Goal: Information Seeking & Learning: Understand process/instructions

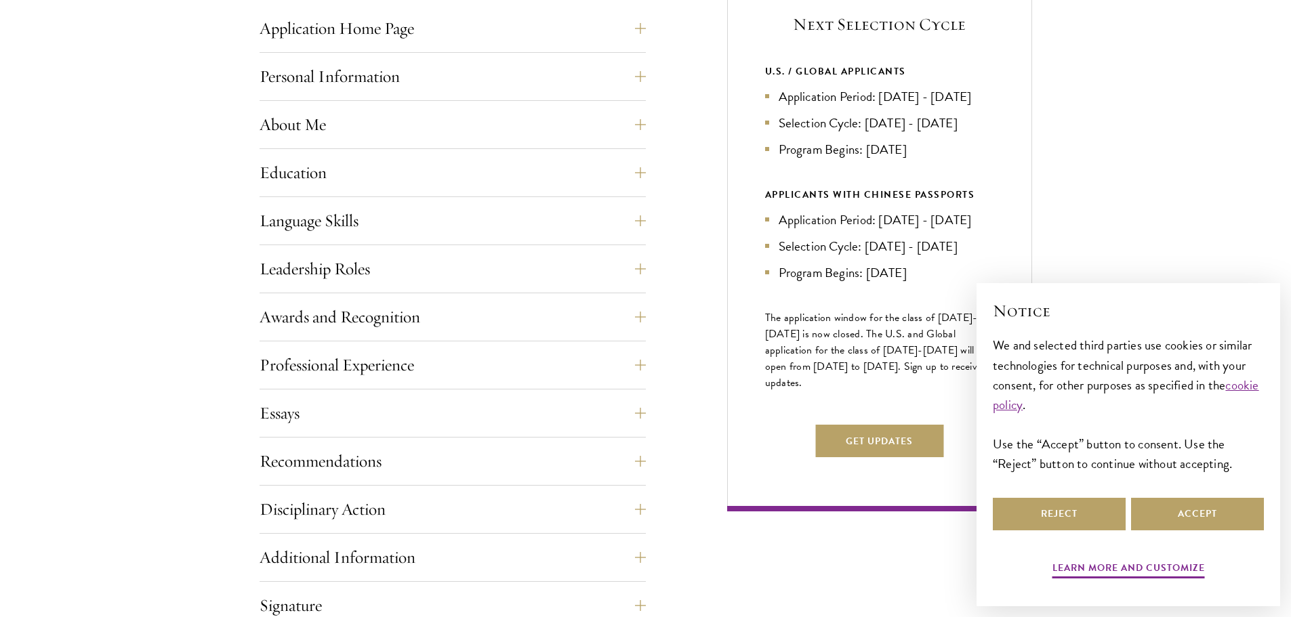
scroll to position [610, 0]
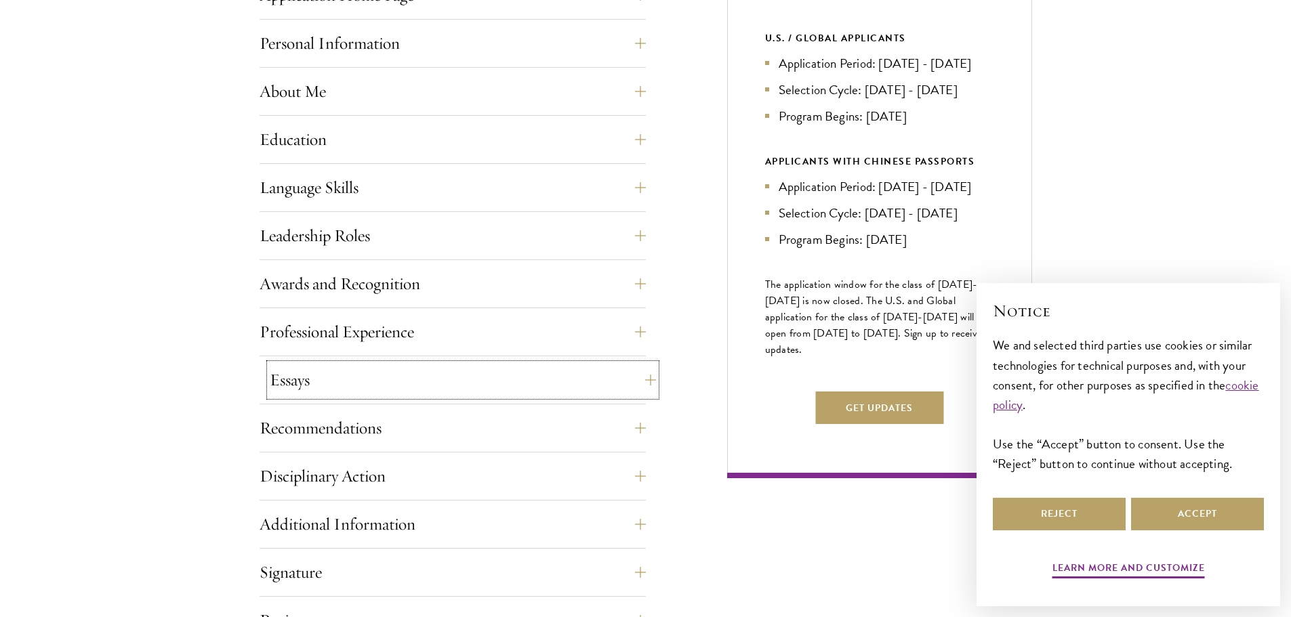
click at [495, 369] on button "Essays" at bounding box center [463, 380] width 386 height 33
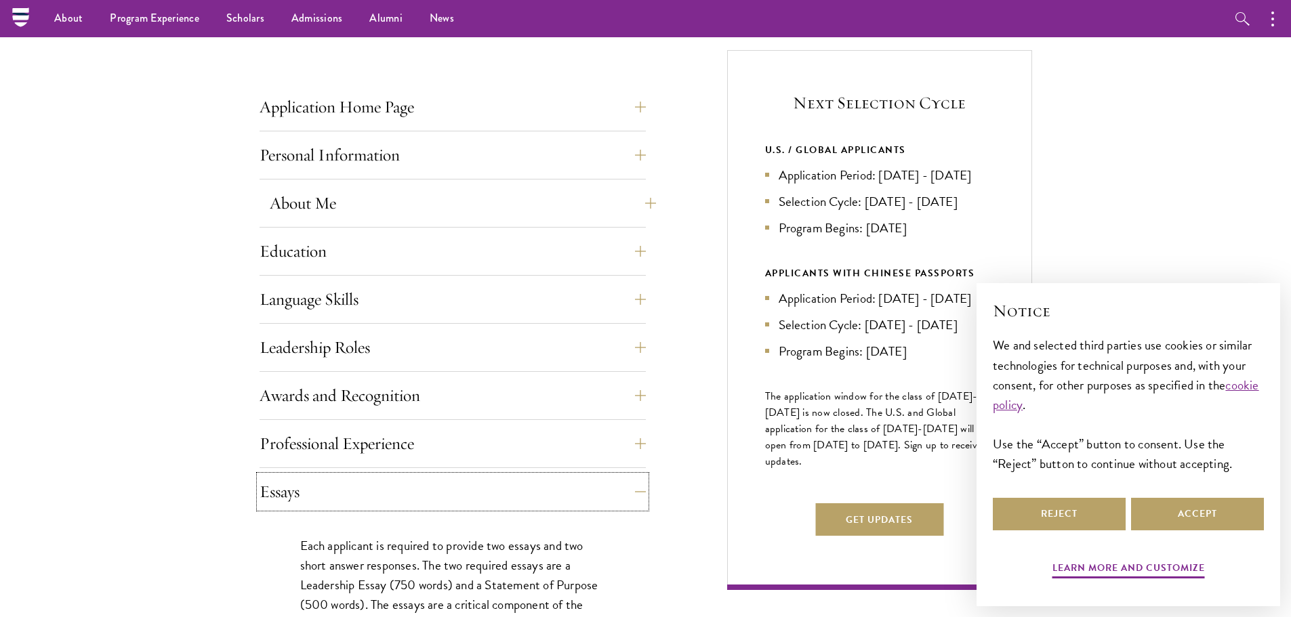
scroll to position [474, 0]
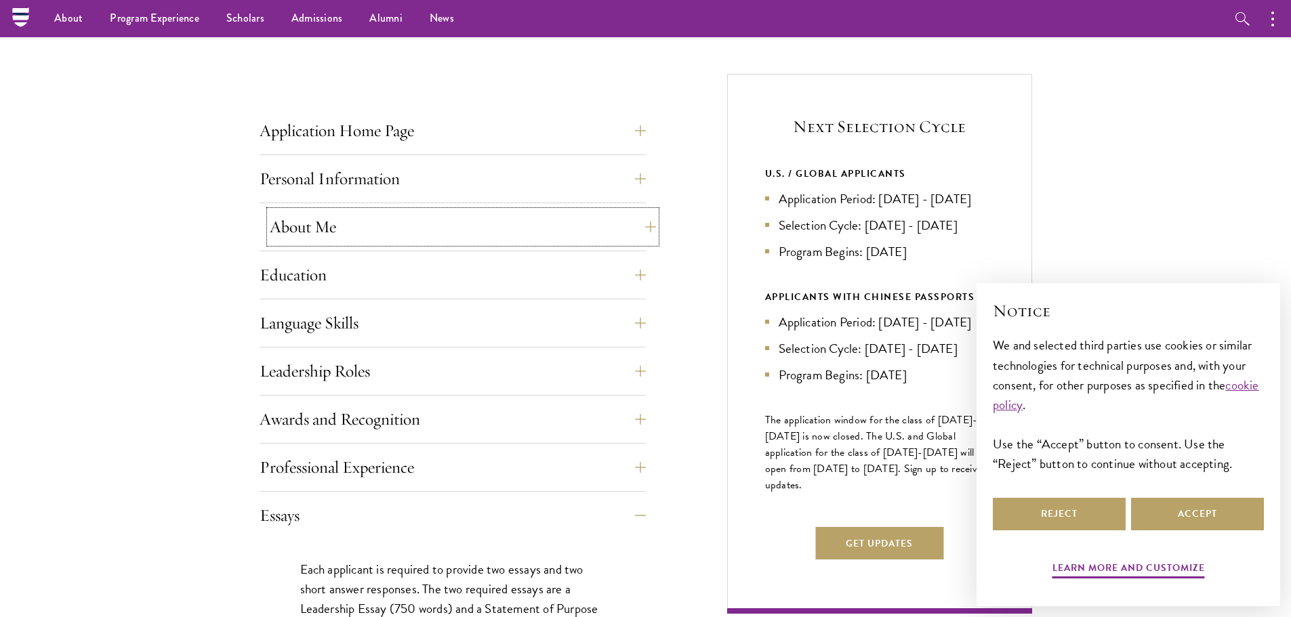
click at [396, 221] on button "About Me" at bounding box center [463, 227] width 386 height 33
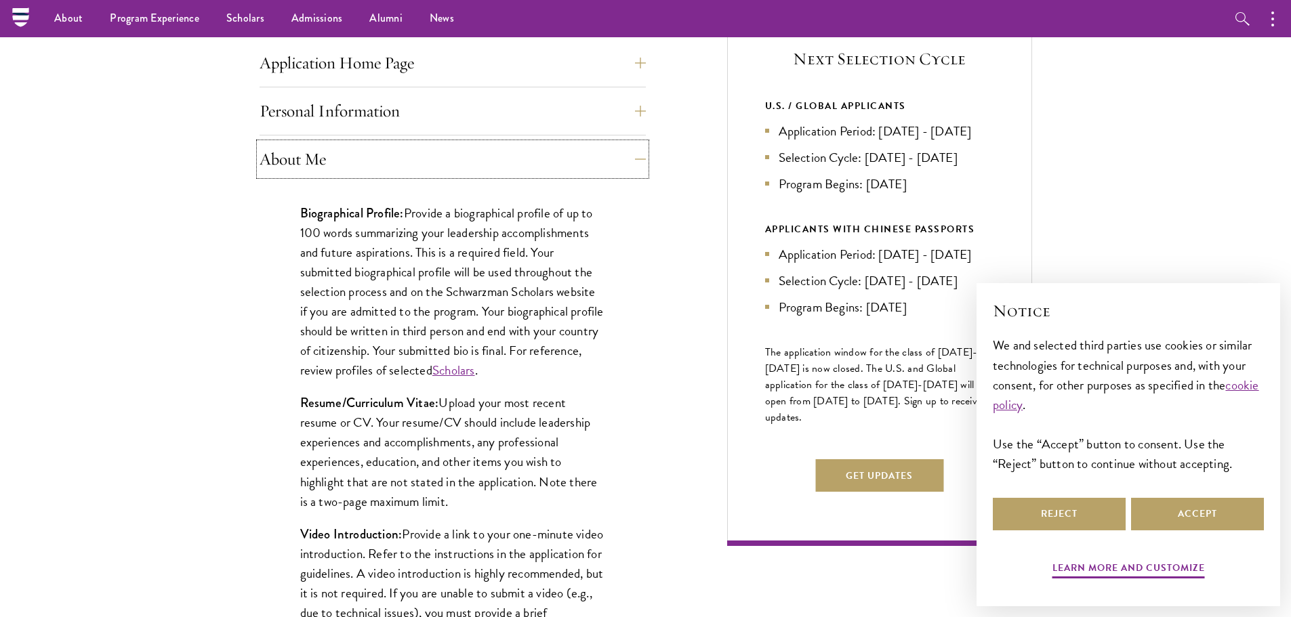
scroll to position [339, 0]
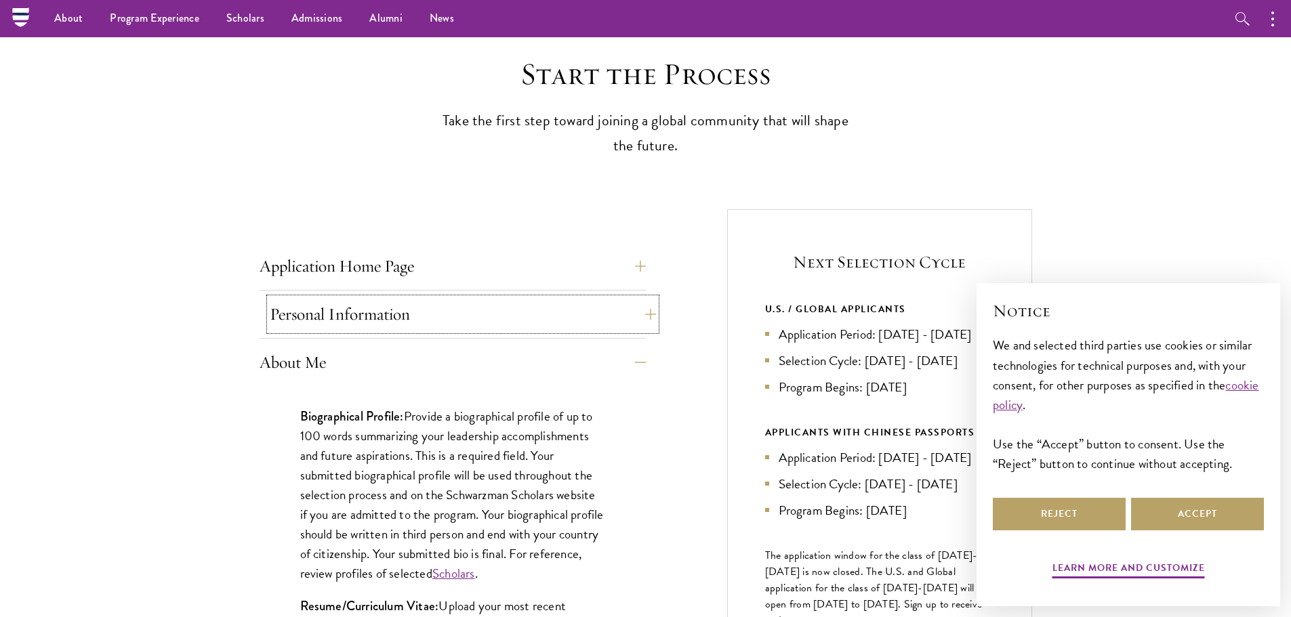
click at [429, 317] on button "Personal Information" at bounding box center [463, 314] width 386 height 33
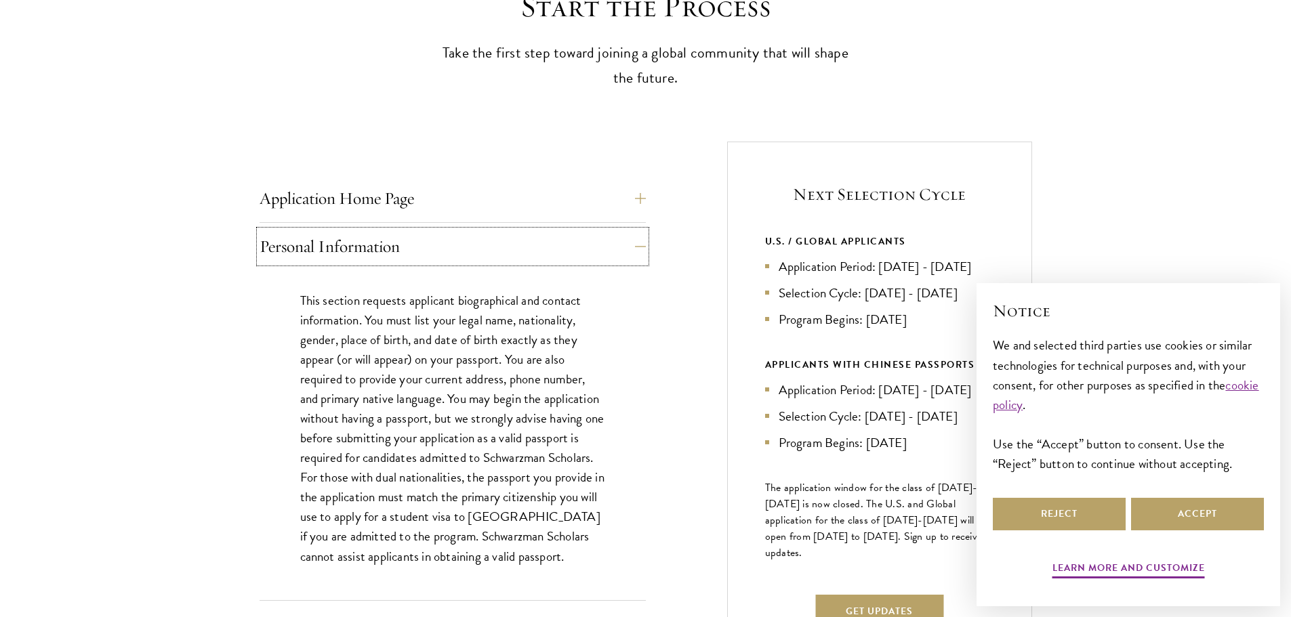
scroll to position [474, 0]
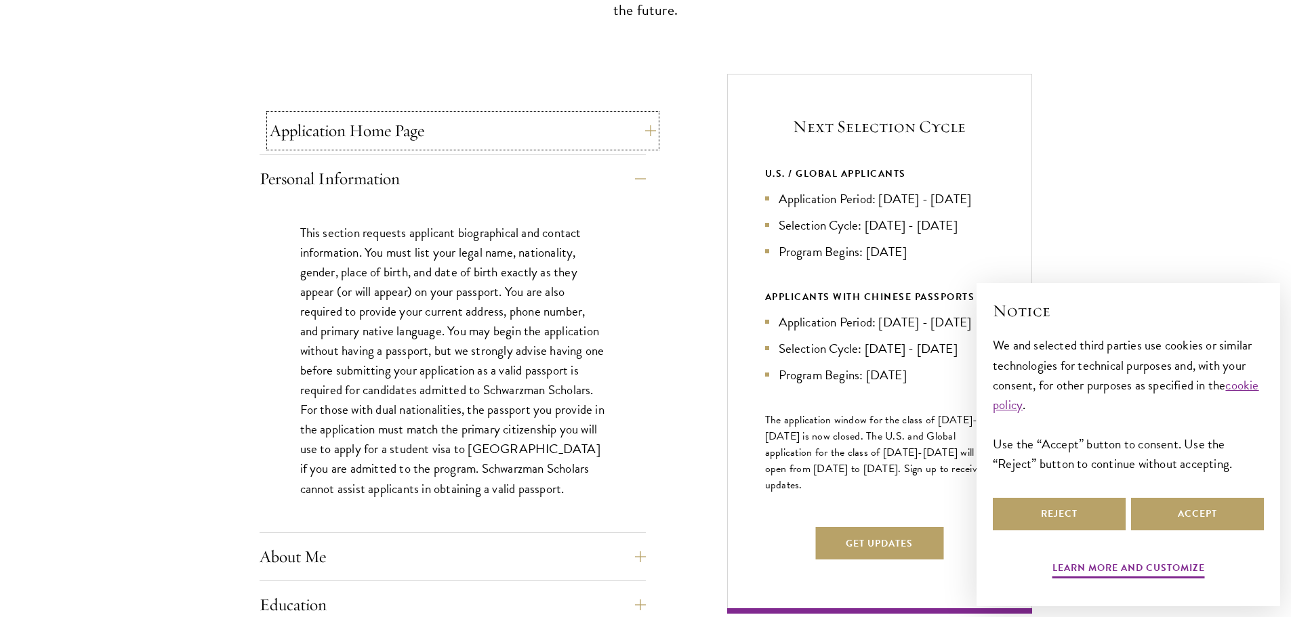
click at [444, 139] on button "Application Home Page" at bounding box center [463, 131] width 386 height 33
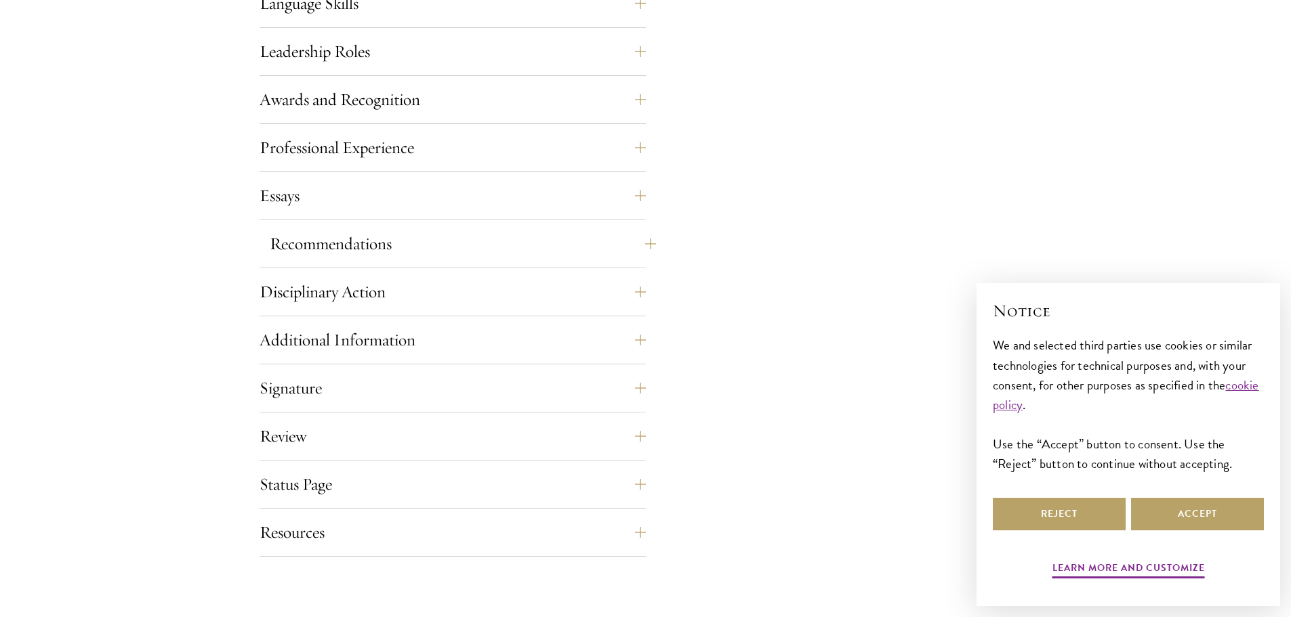
scroll to position [1423, 0]
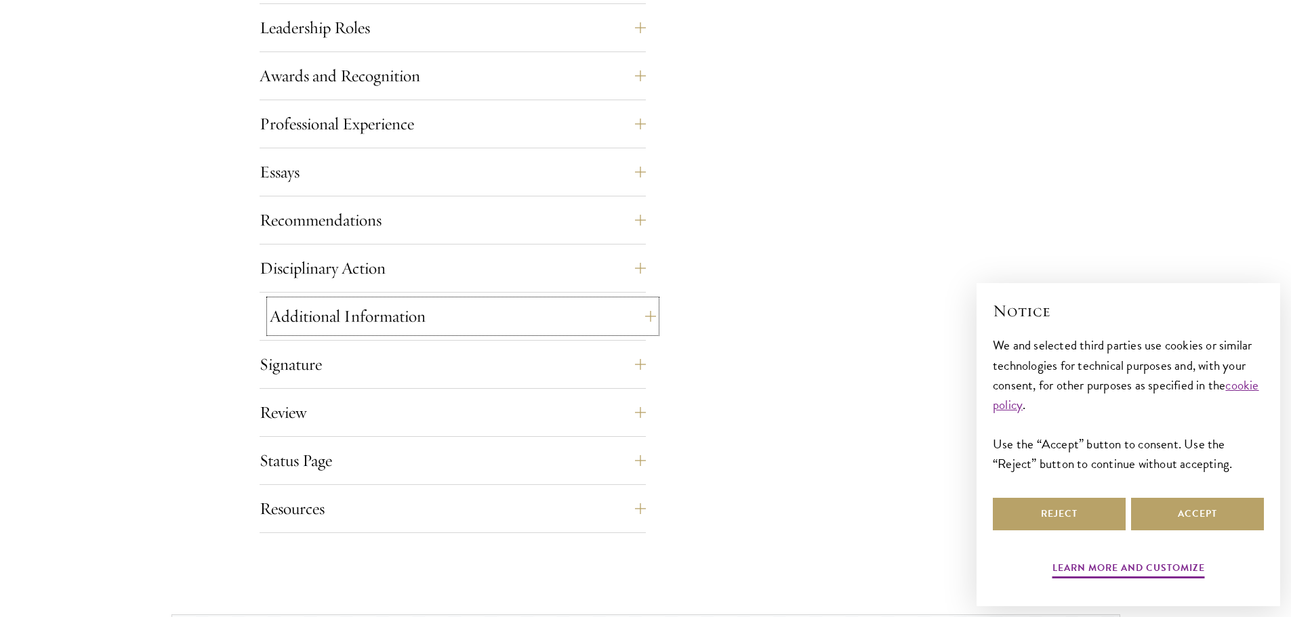
click at [410, 307] on button "Additional Information" at bounding box center [463, 316] width 386 height 33
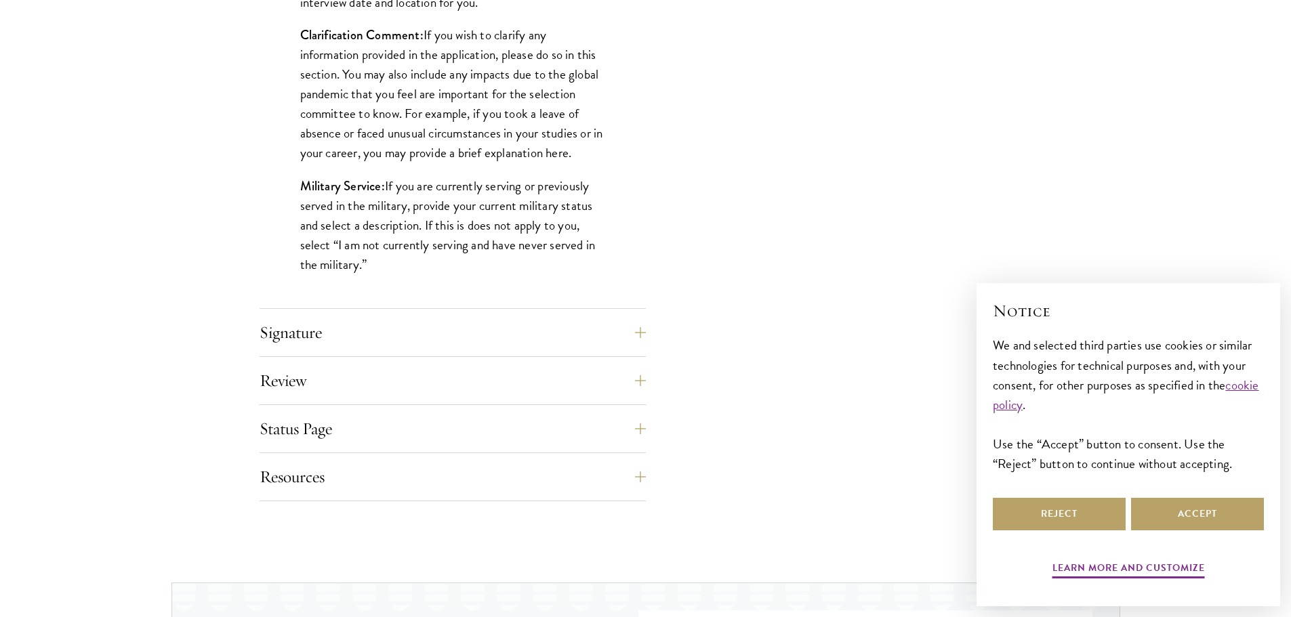
scroll to position [1292, 0]
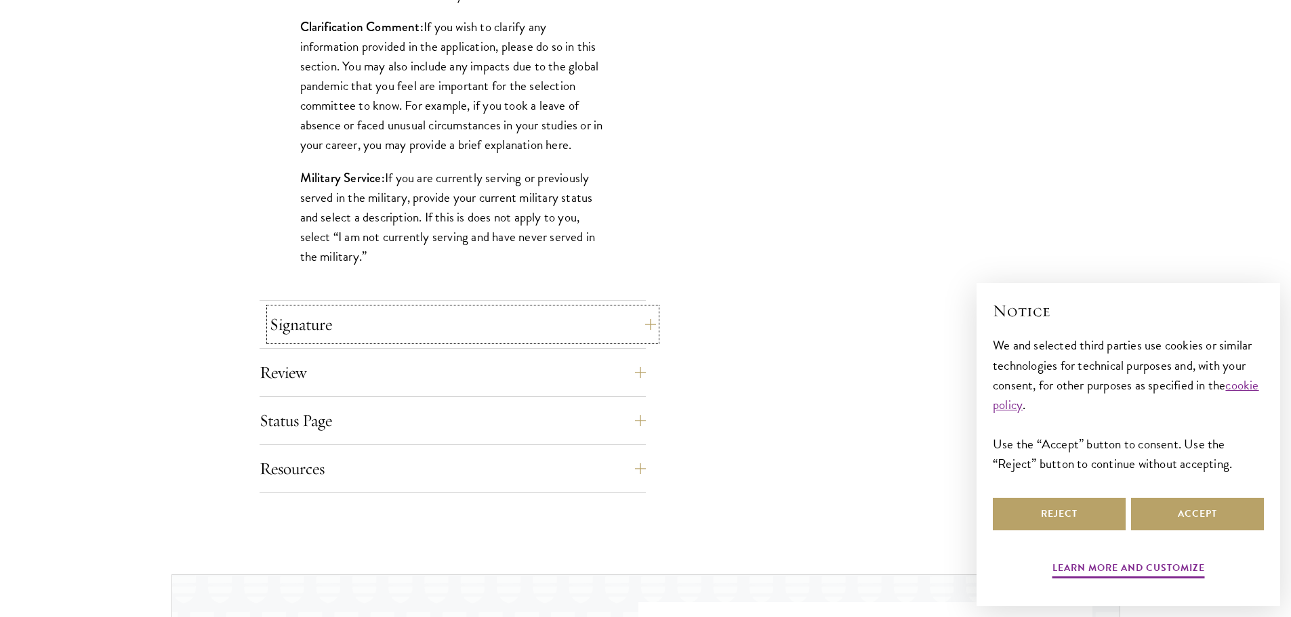
click at [409, 320] on button "Signature" at bounding box center [463, 324] width 386 height 33
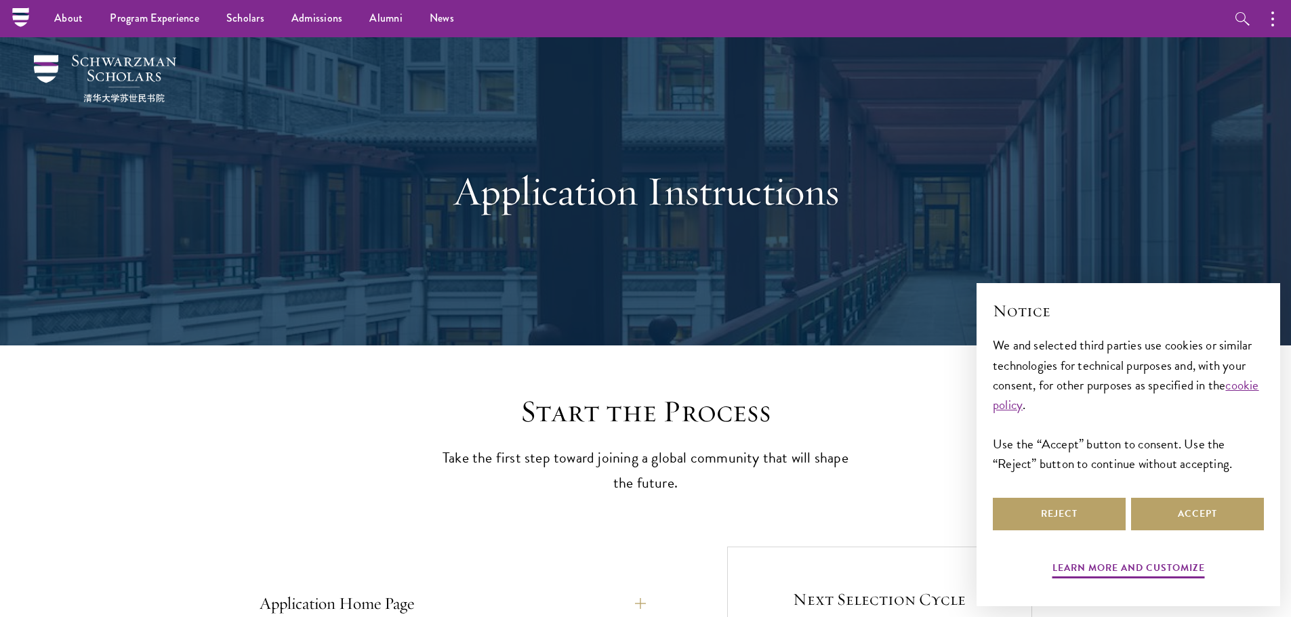
scroll to position [0, 0]
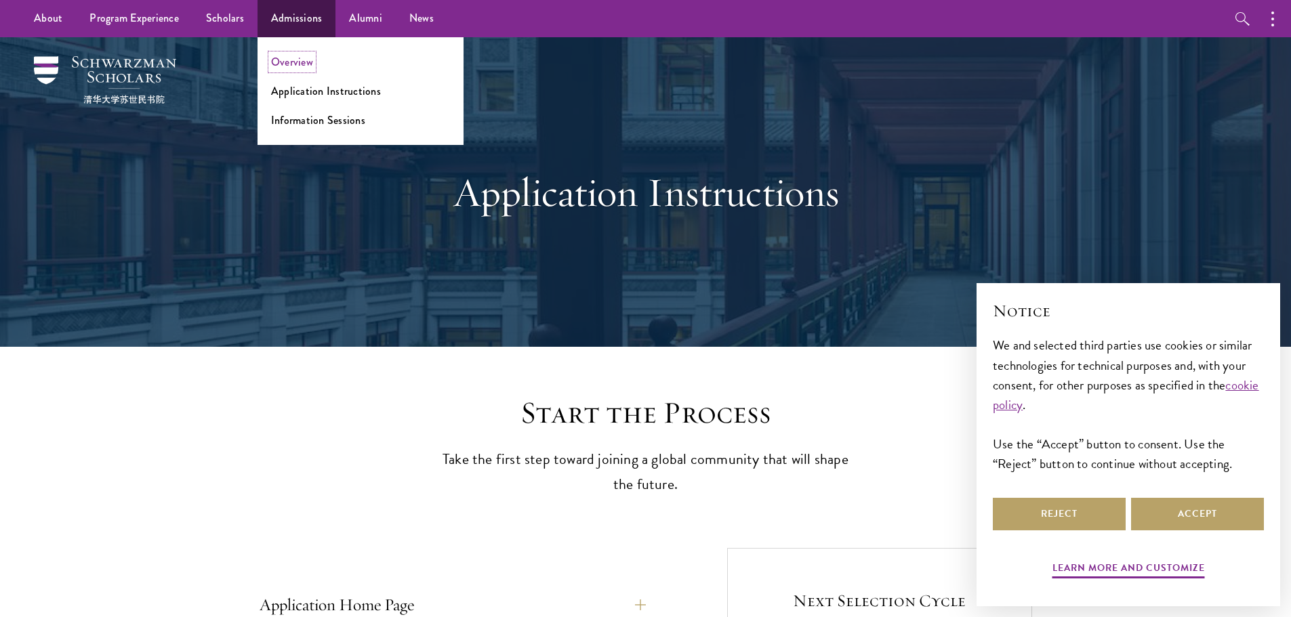
click at [289, 57] on link "Overview" at bounding box center [292, 62] width 42 height 16
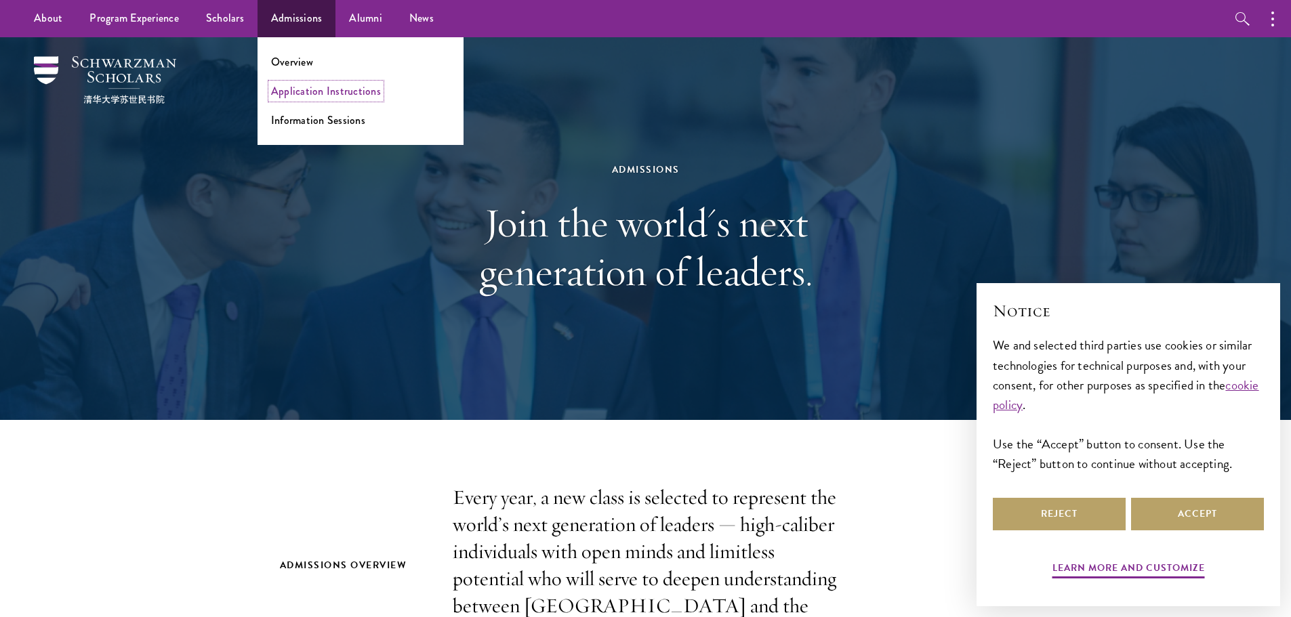
click at [310, 91] on link "Application Instructions" at bounding box center [326, 91] width 110 height 16
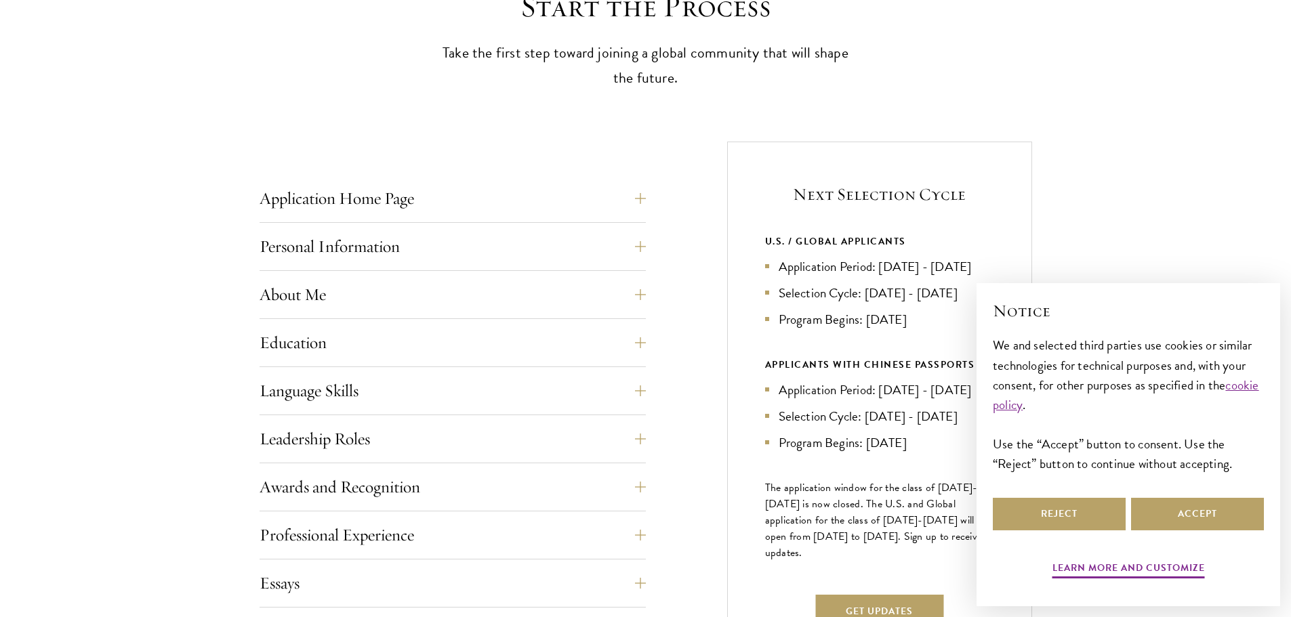
click at [341, 273] on div "Application Home Page The online application form must be completed in English.…" at bounding box center [453, 563] width 386 height 762
click at [341, 293] on button "About Me" at bounding box center [463, 294] width 386 height 33
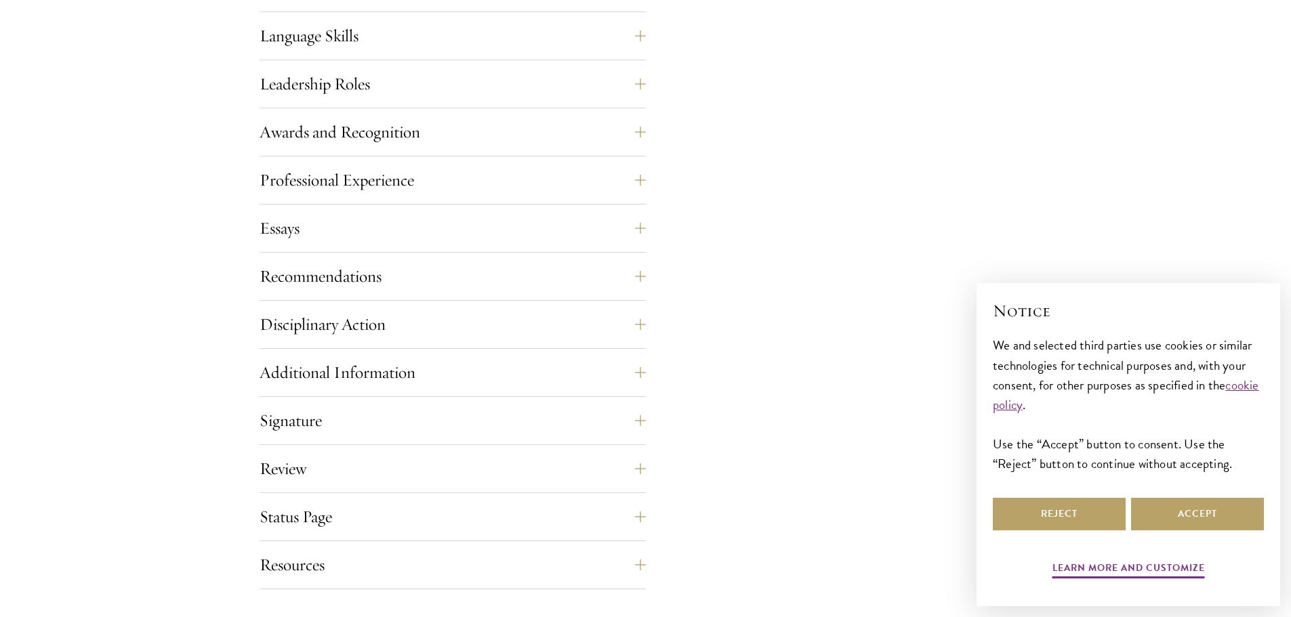
scroll to position [1423, 0]
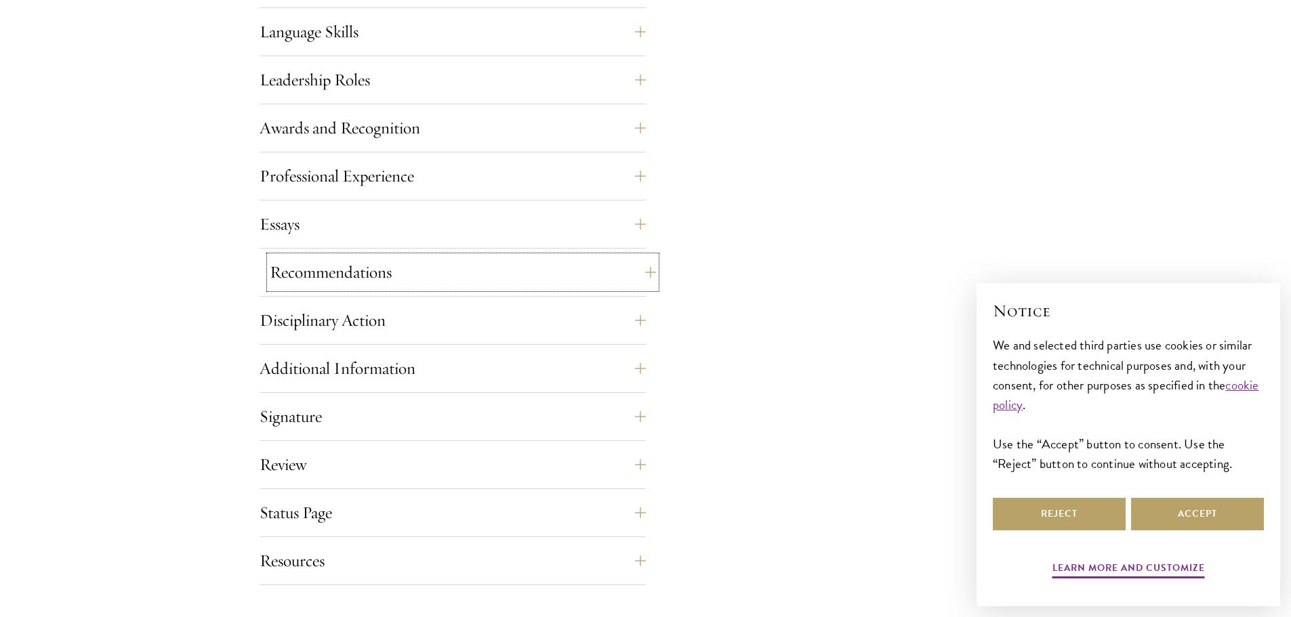
click at [346, 260] on button "Recommendations" at bounding box center [463, 272] width 386 height 33
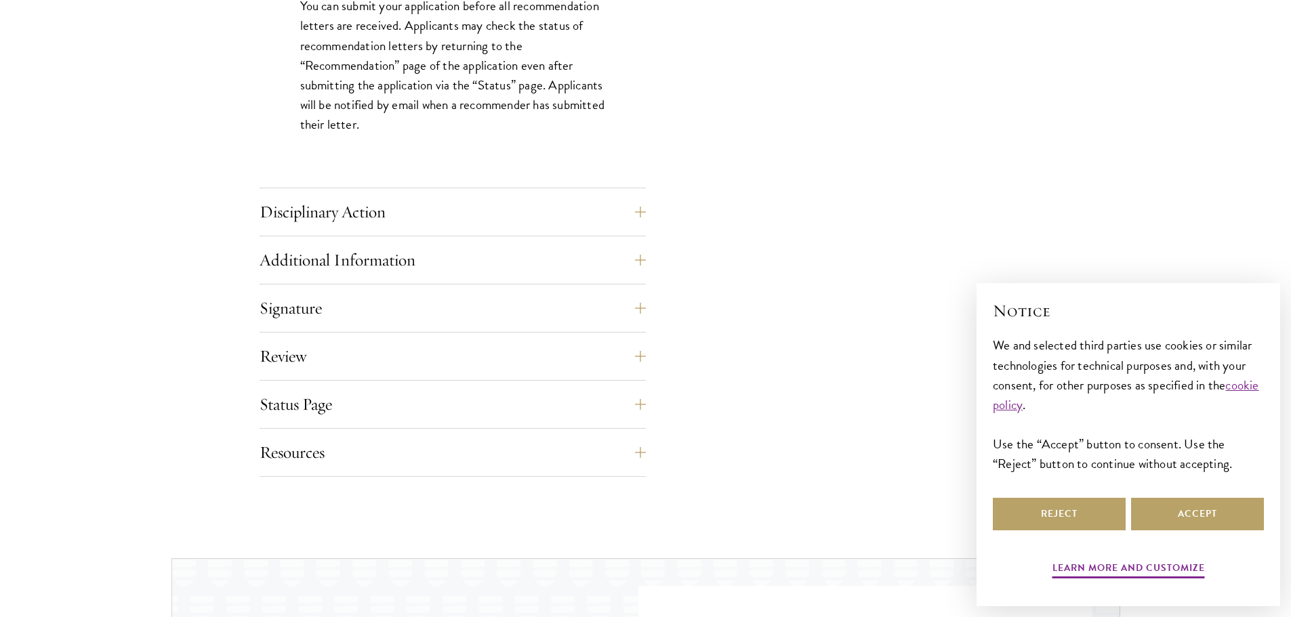
scroll to position [1985, 0]
click at [312, 215] on button "Disciplinary Action" at bounding box center [453, 210] width 386 height 33
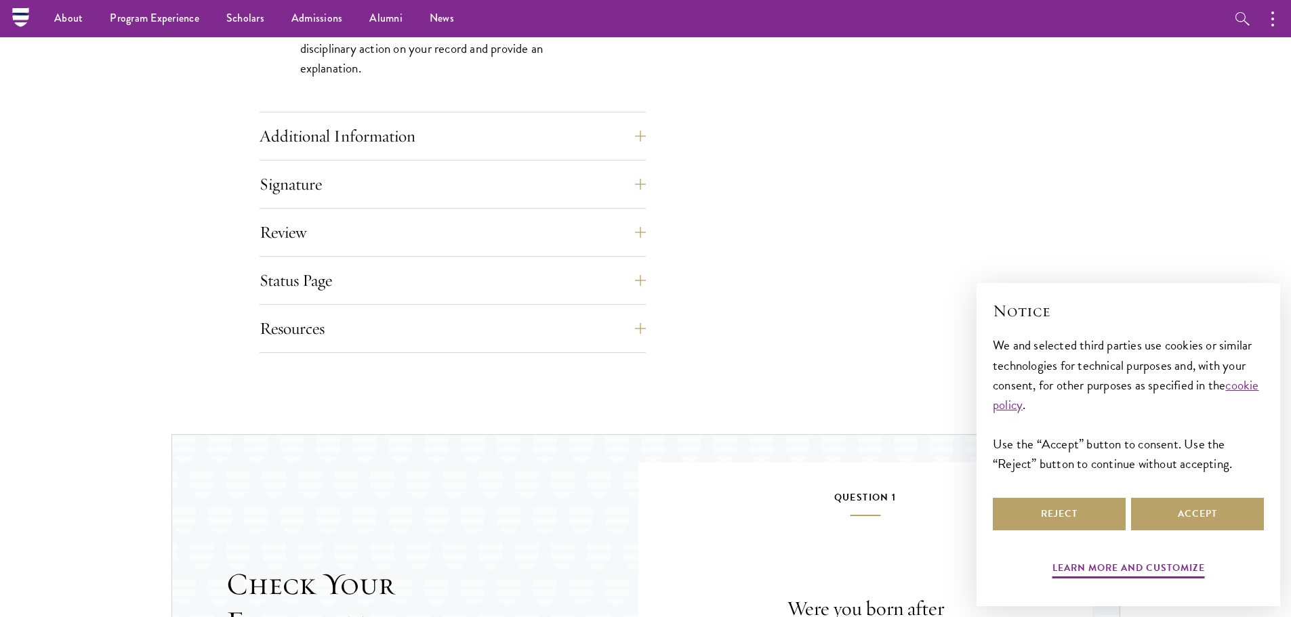
scroll to position [851, 0]
